Goal: Task Accomplishment & Management: Manage account settings

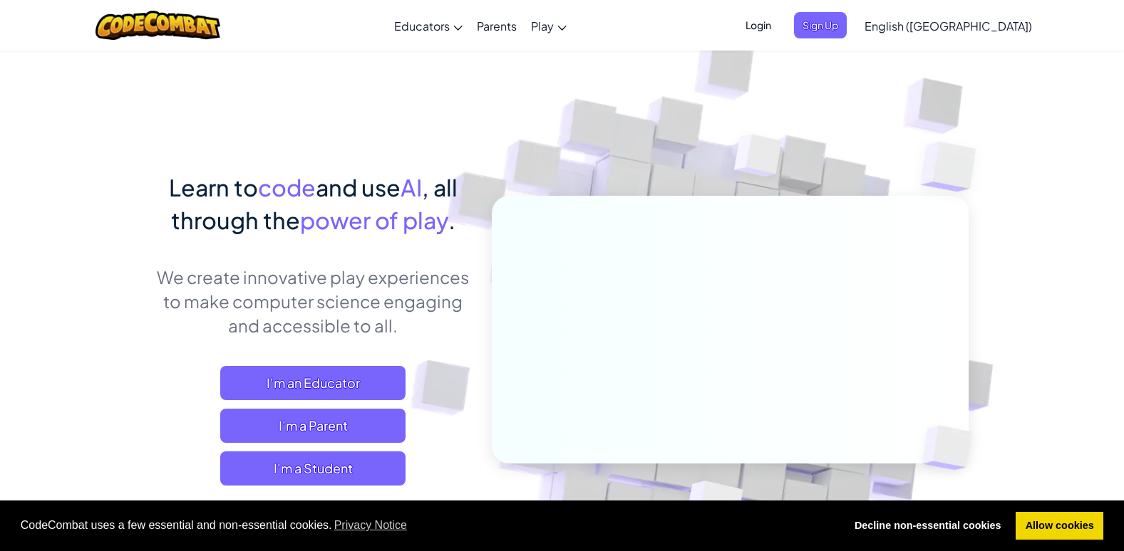
click at [779, 19] on span "Login" at bounding box center [758, 25] width 43 height 26
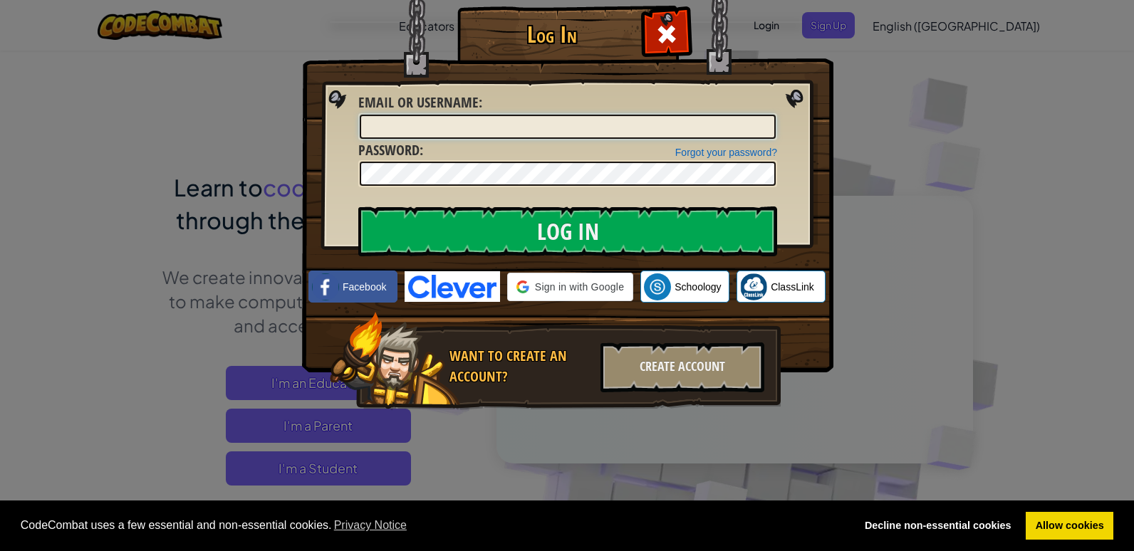
type input "II9380"
click at [916, 182] on div "Log In Unknown Error Email or Username : II9380 Forgot your password? Password …" at bounding box center [567, 275] width 1134 height 551
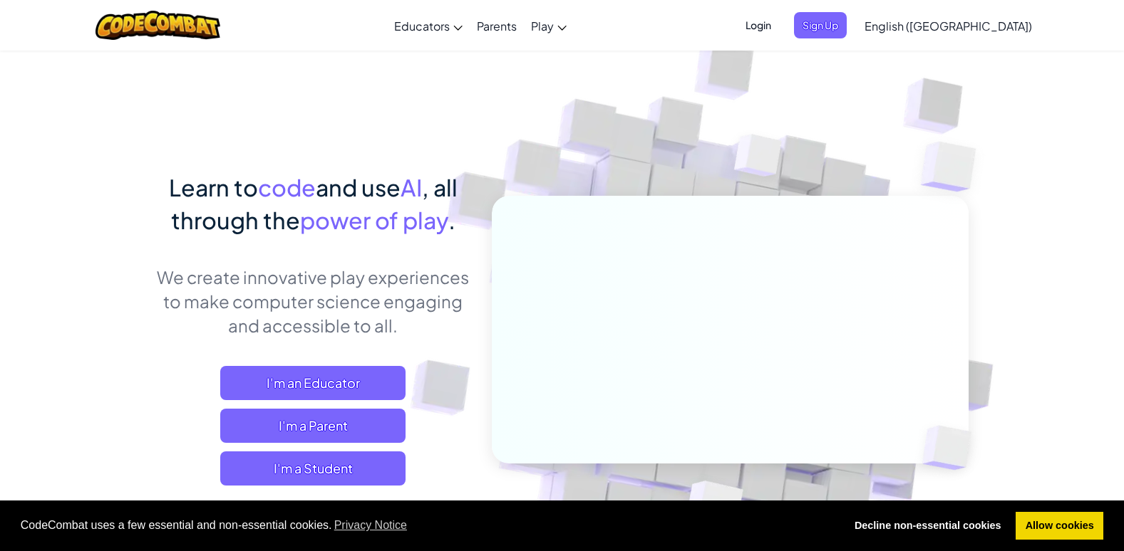
click at [779, 20] on span "Login" at bounding box center [758, 25] width 43 height 26
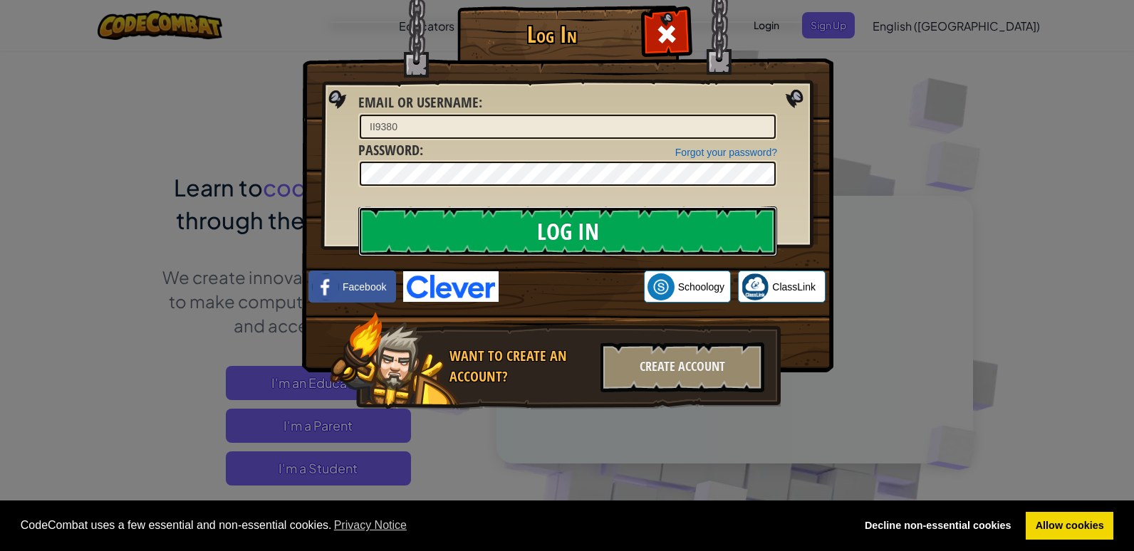
click at [682, 228] on input "Log In" at bounding box center [567, 232] width 419 height 50
